Goal: Task Accomplishment & Management: Manage account settings

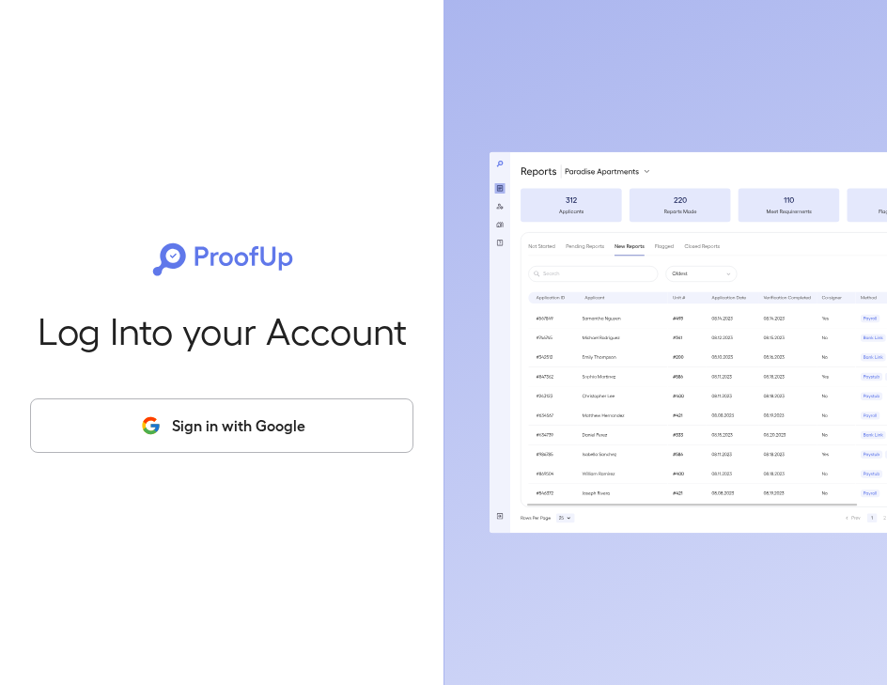
click at [254, 427] on button "Sign in with Google" at bounding box center [221, 425] width 383 height 54
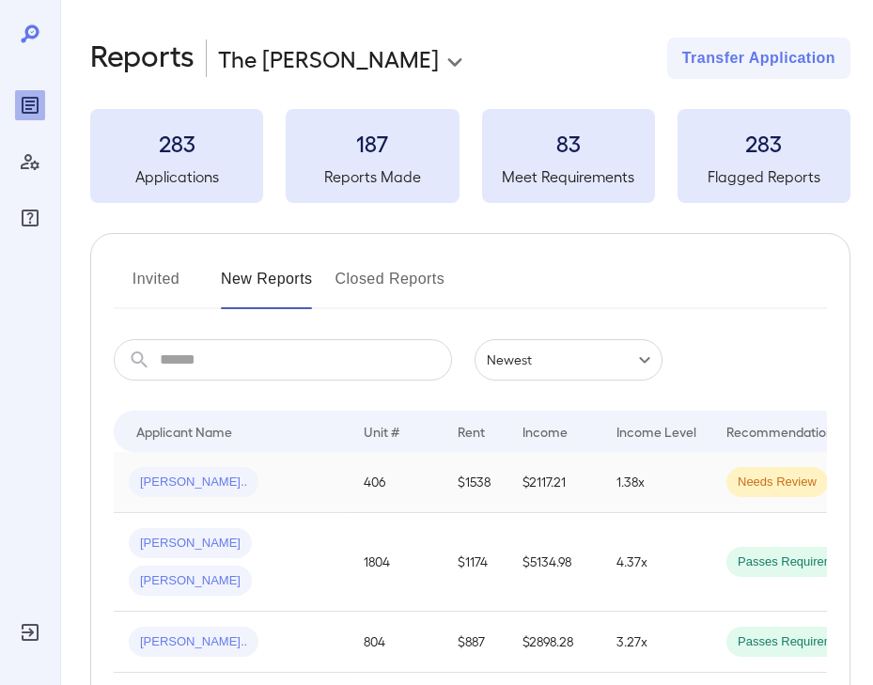
click at [757, 490] on span "Needs Review" at bounding box center [776, 482] width 101 height 18
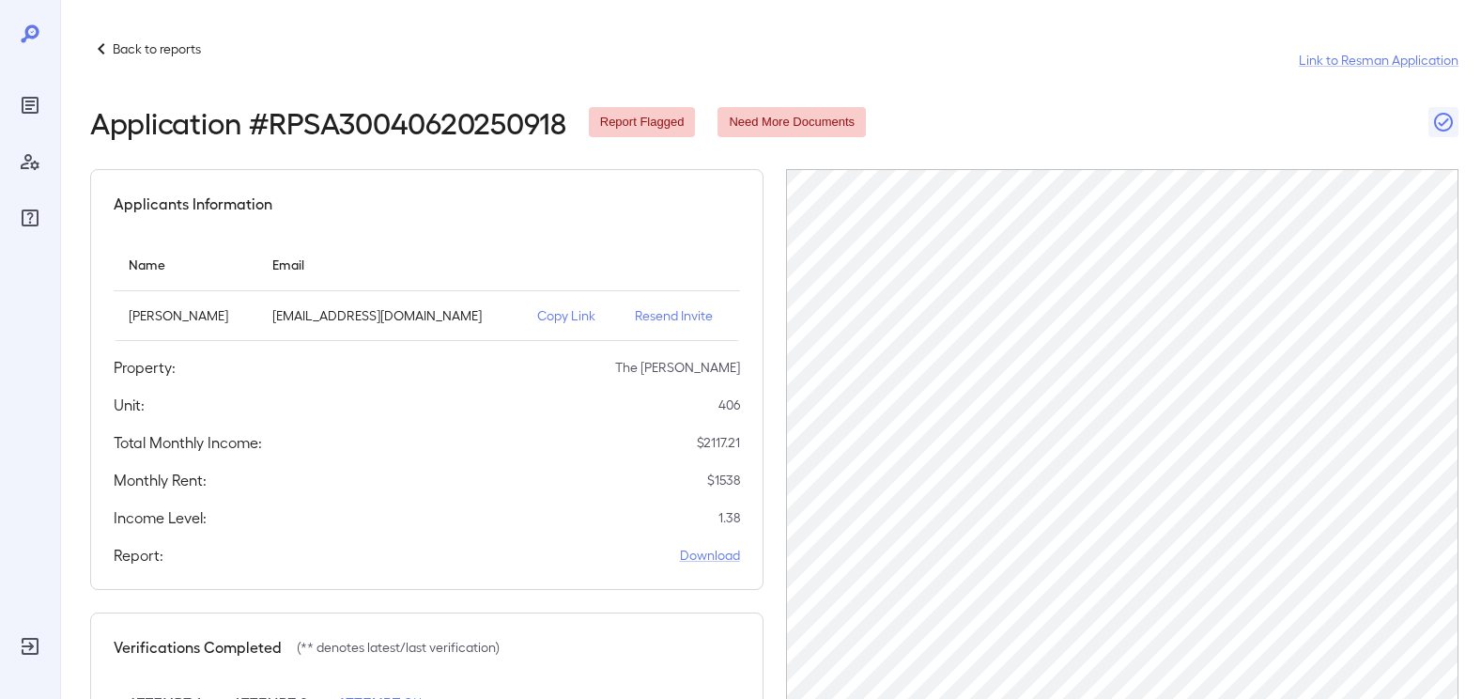
click at [659, 316] on p "Resend Invite" at bounding box center [679, 315] width 89 height 19
click at [582, 317] on p "Copy Link" at bounding box center [571, 315] width 68 height 19
